Goal: Task Accomplishment & Management: Use online tool/utility

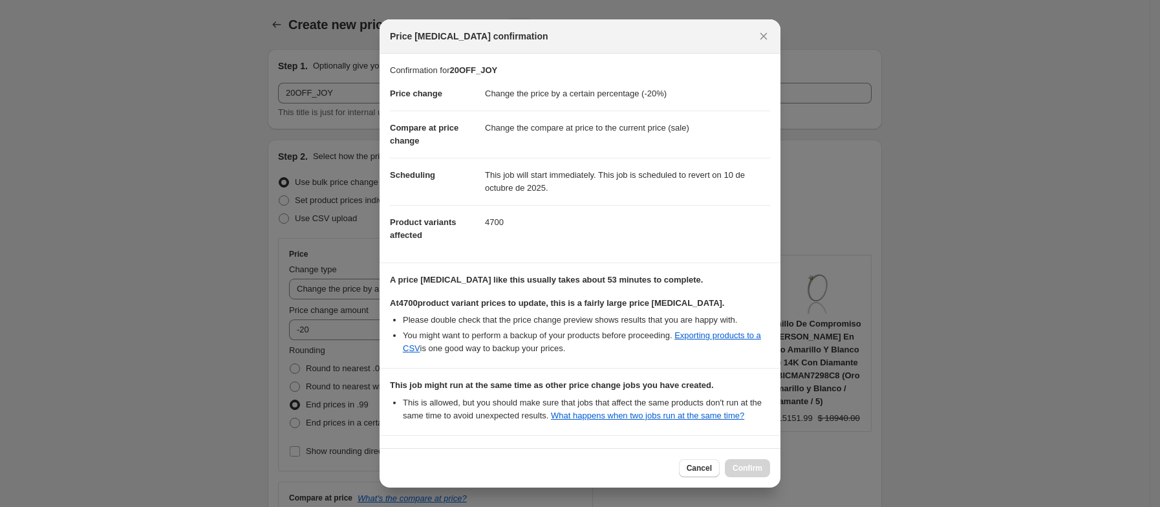
select select "percentage"
select select "collection"
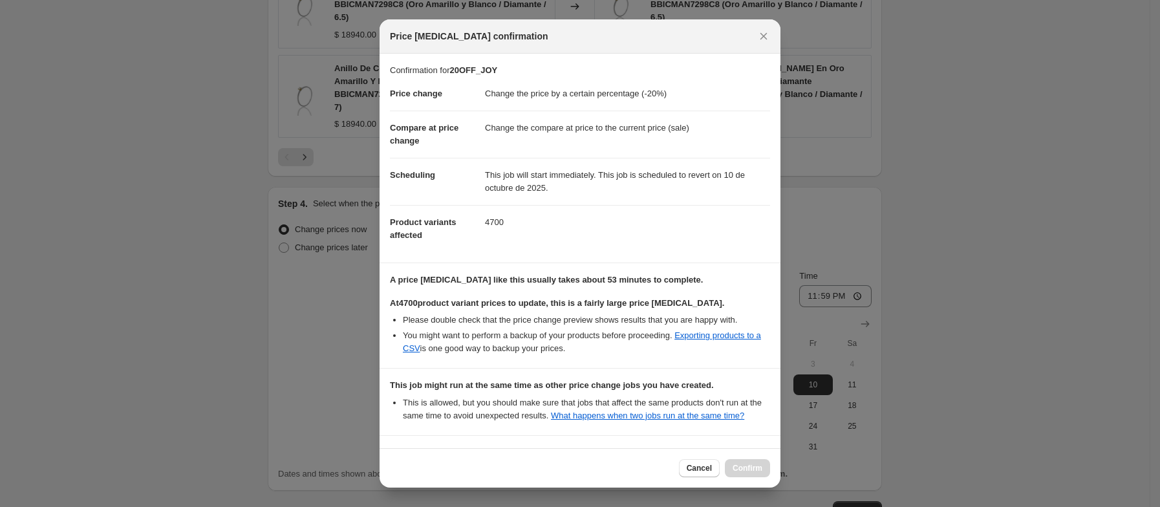
scroll to position [124, 0]
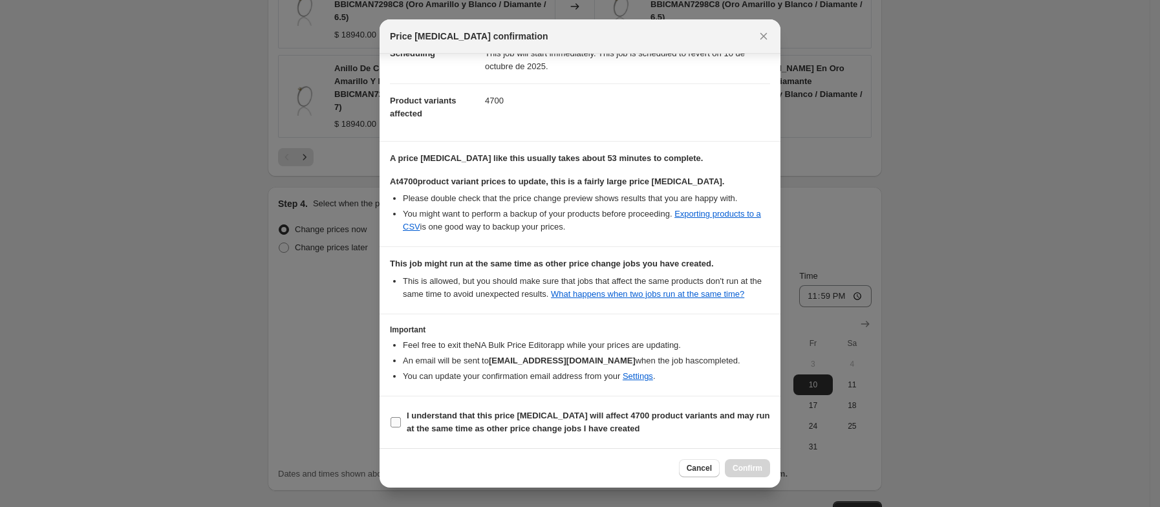
click at [392, 426] on input "I understand that this price change job will affect 4700 product variants and m…" at bounding box center [396, 422] width 10 height 10
checkbox input "true"
click at [742, 469] on span "Confirm" at bounding box center [748, 468] width 30 height 10
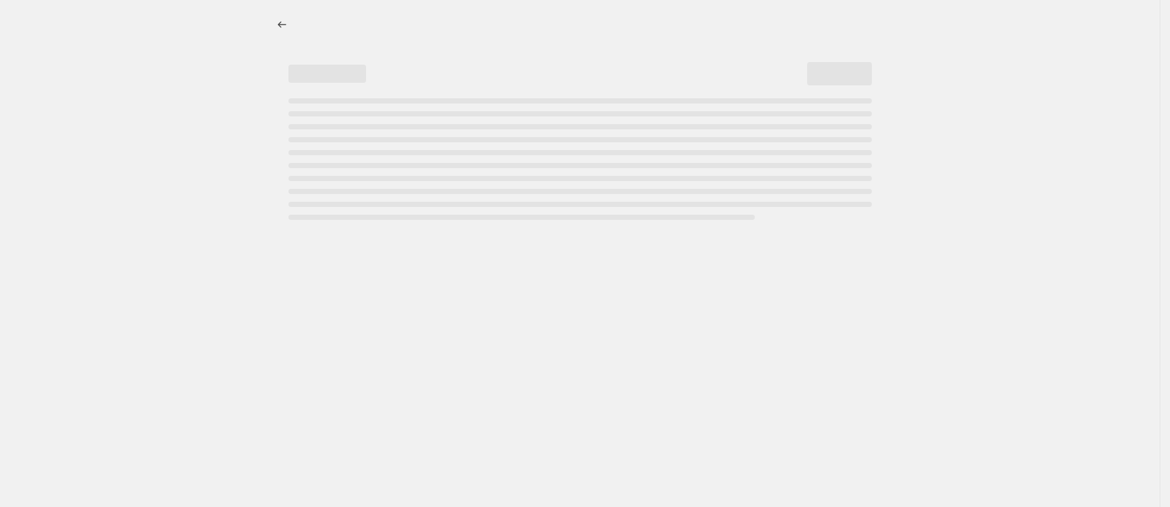
select select "percentage"
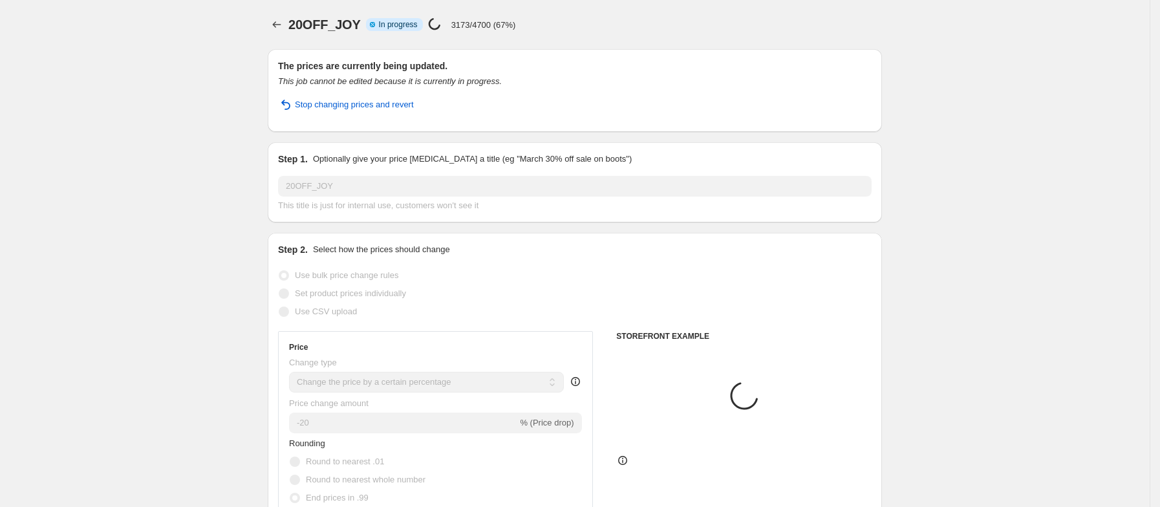
select select "collection"
